Goal: Check status: Check status

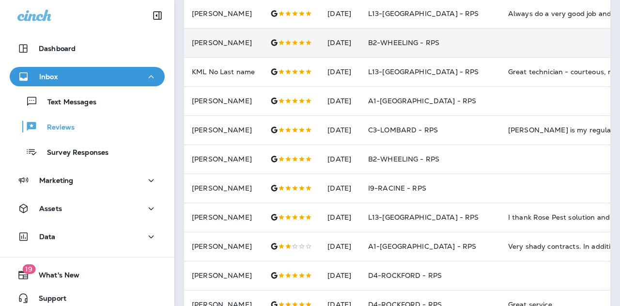
scroll to position [162, 0]
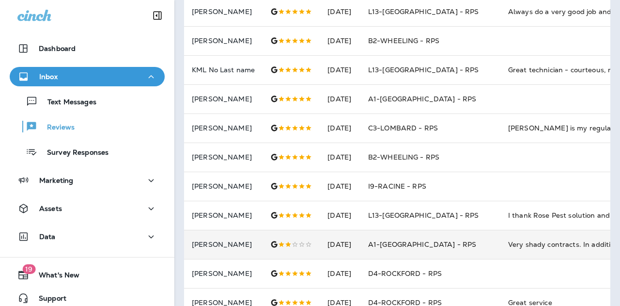
click at [472, 237] on td "A1-[GEOGRAPHIC_DATA] - RPS" at bounding box center [430, 244] width 140 height 29
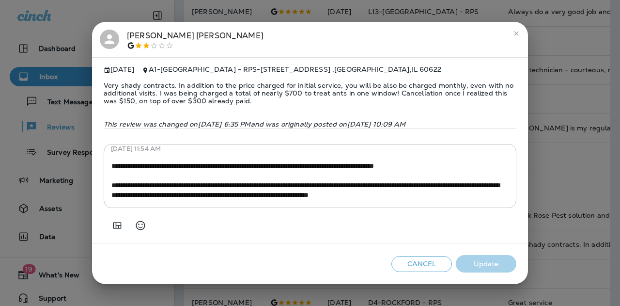
scroll to position [108, 0]
click at [515, 32] on icon "close" at bounding box center [516, 34] width 8 height 8
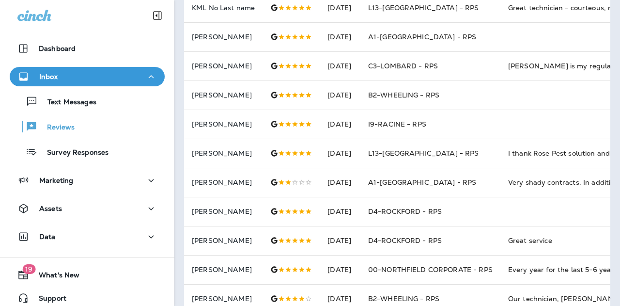
scroll to position [0, 0]
